Goal: Task Accomplishment & Management: Use online tool/utility

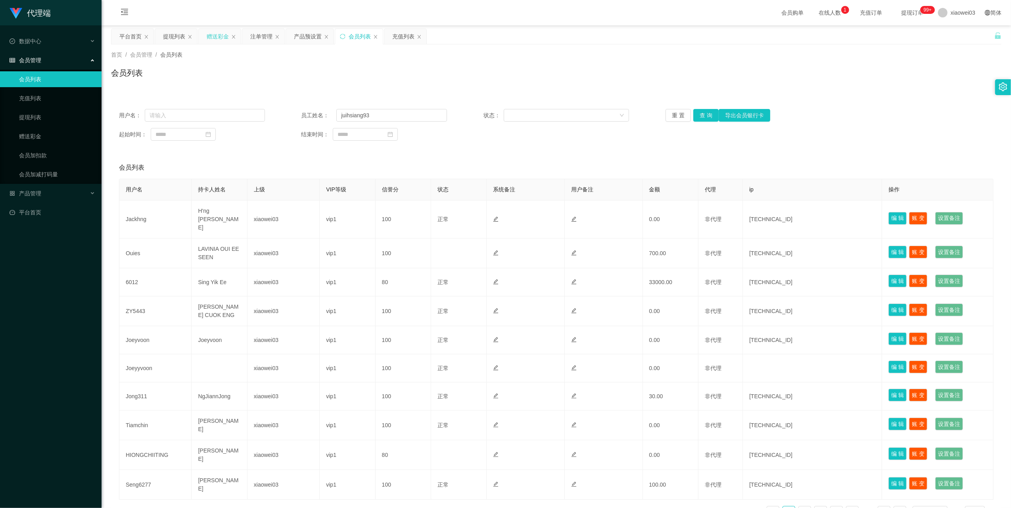
click at [211, 40] on div "赠送彩金" at bounding box center [218, 36] width 22 height 15
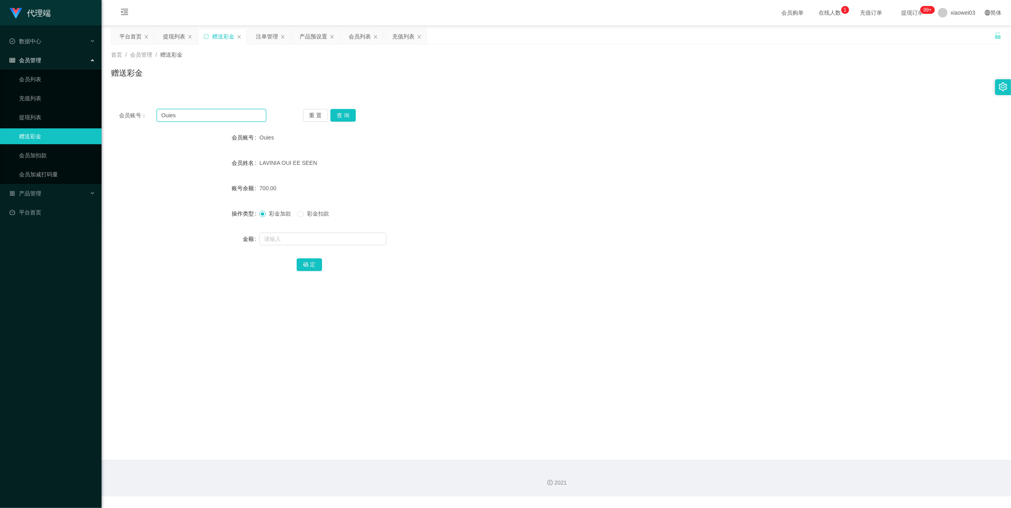
click at [203, 112] on input "Ouies" at bounding box center [211, 115] width 109 height 13
drag, startPoint x: 203, startPoint y: 112, endPoint x: 367, endPoint y: 115, distance: 163.4
click at [205, 114] on input "Ouies" at bounding box center [211, 115] width 109 height 13
paste input "Seng6277"
type input "Seng6277"
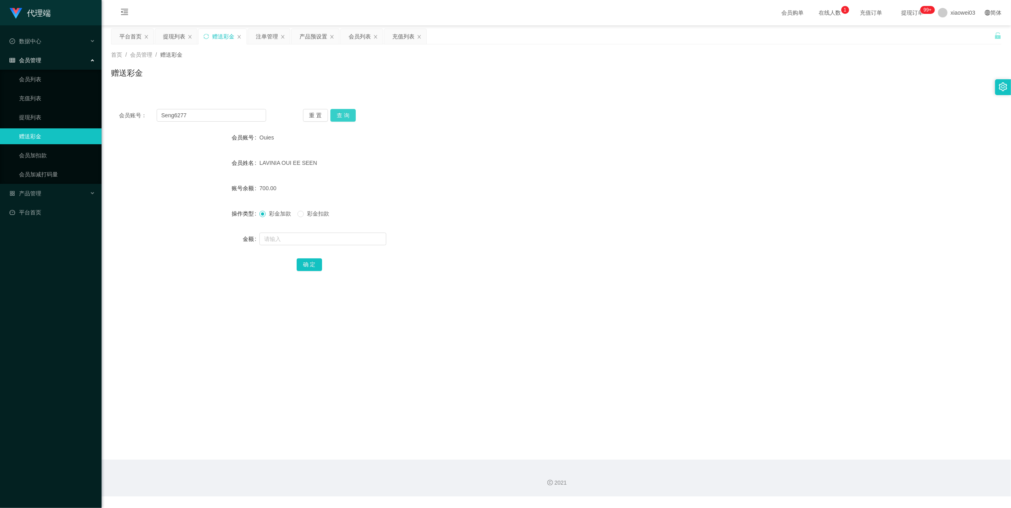
click at [343, 116] on button "查 询" at bounding box center [342, 115] width 25 height 13
click at [332, 238] on input "text" at bounding box center [322, 239] width 127 height 13
type input "400"
click at [305, 262] on button "确 定" at bounding box center [309, 265] width 25 height 13
click at [205, 113] on input "Seng6277" at bounding box center [211, 115] width 109 height 13
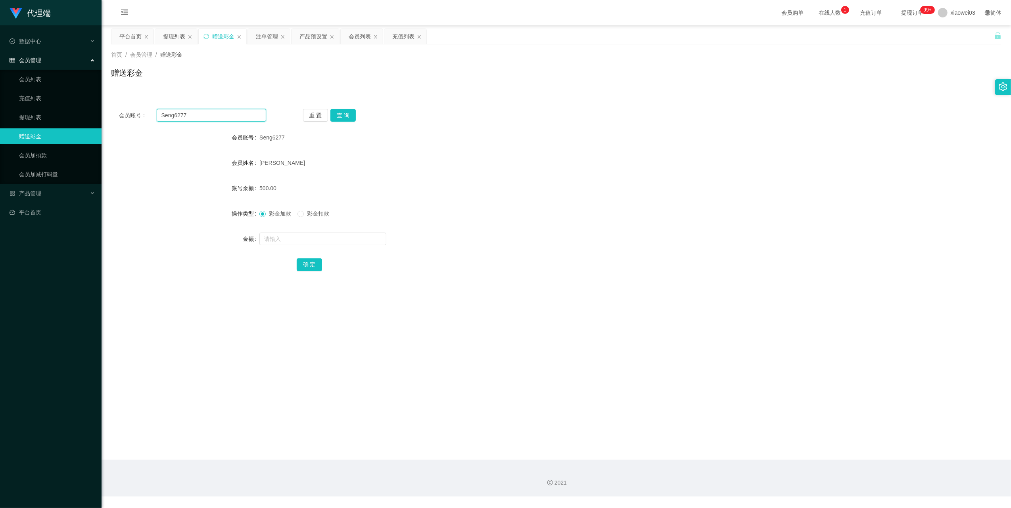
drag, startPoint x: 205, startPoint y: 113, endPoint x: 251, endPoint y: 138, distance: 52.2
click at [205, 115] on input "Seng6277" at bounding box center [211, 115] width 109 height 13
click at [343, 115] on button "查 询" at bounding box center [342, 115] width 25 height 13
